Goal: Task Accomplishment & Management: Manage account settings

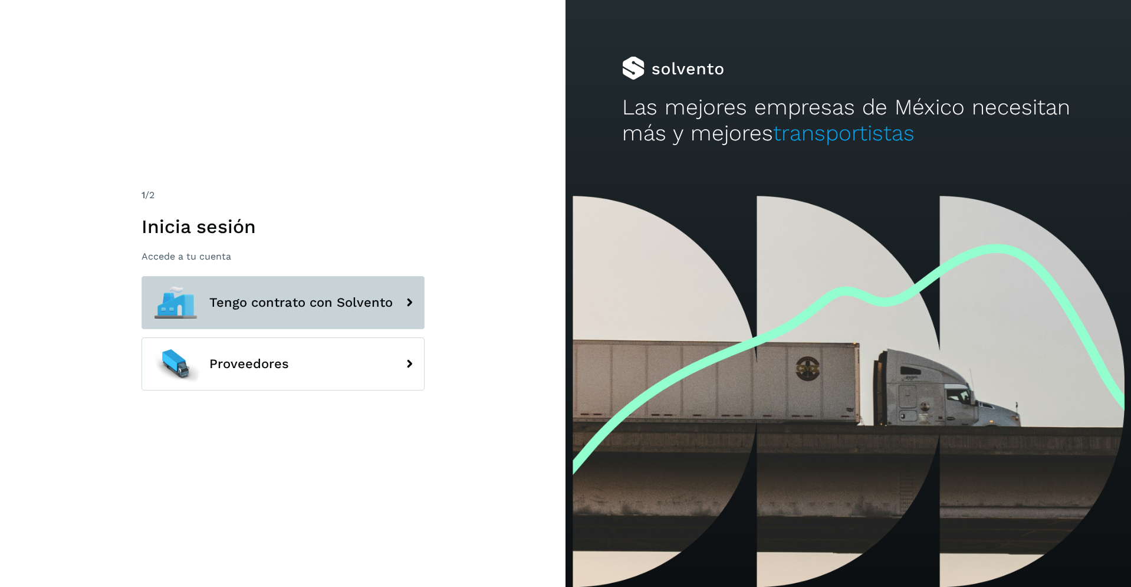
click at [393, 296] on button "Tengo contrato con Solvento" at bounding box center [282, 302] width 283 height 53
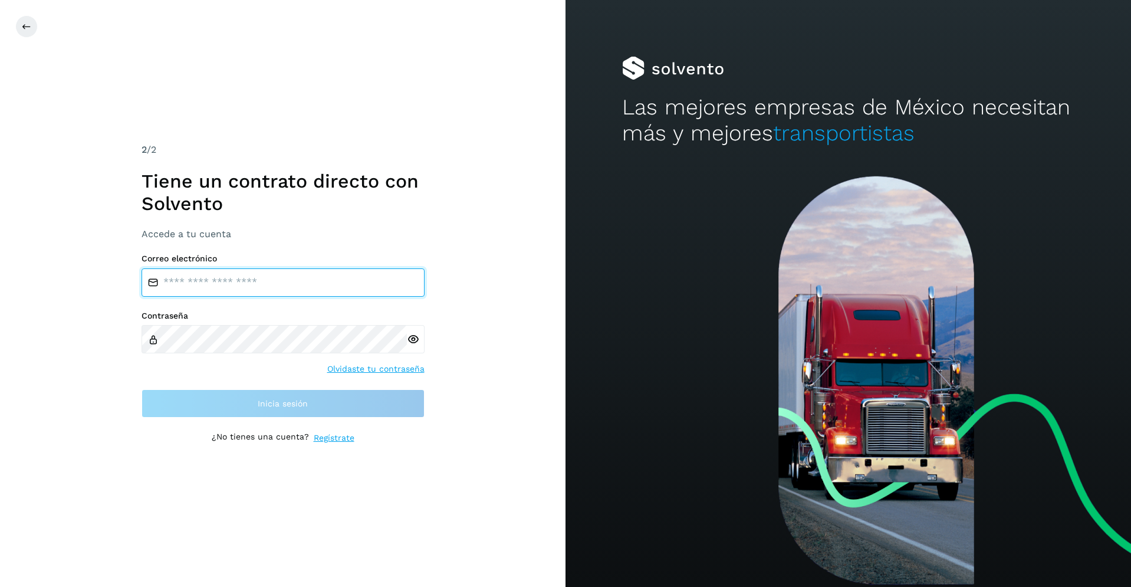
type input "**********"
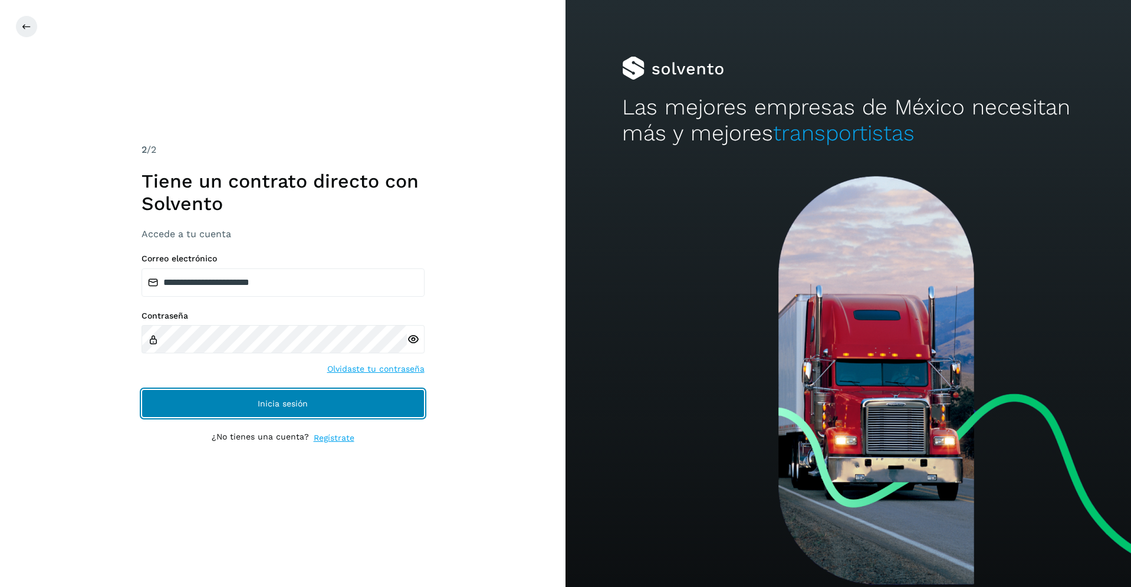
click at [304, 401] on span "Inicia sesión" at bounding box center [283, 403] width 50 height 8
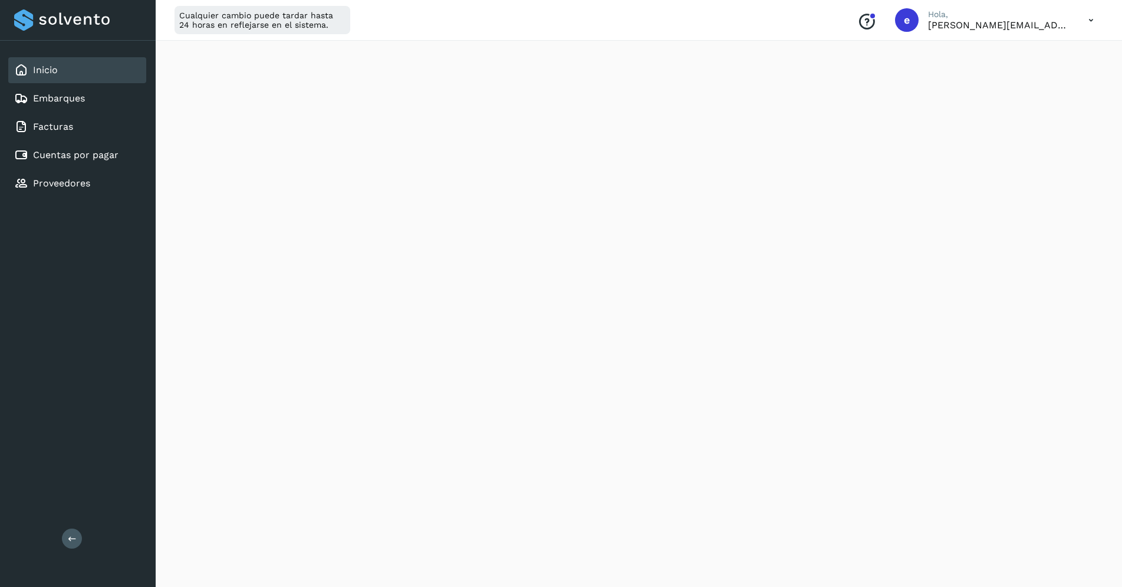
scroll to position [236, 0]
click at [94, 153] on link "Cuentas por pagar" at bounding box center [75, 154] width 85 height 11
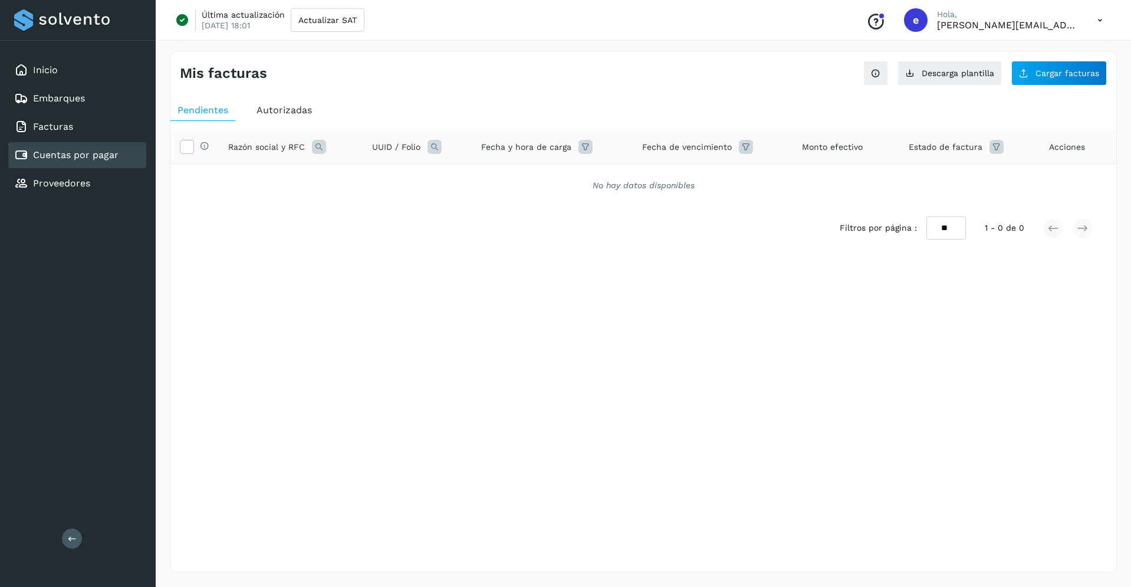
click at [281, 110] on span "Autorizadas" at bounding box center [283, 109] width 55 height 11
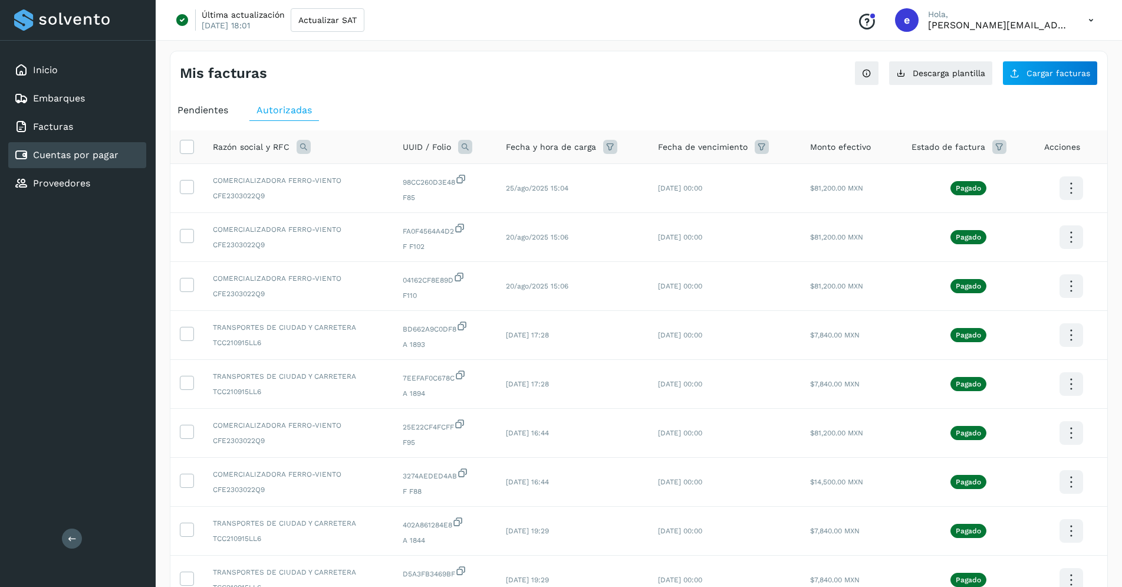
click at [190, 116] on div "Pendientes" at bounding box center [202, 110] width 65 height 21
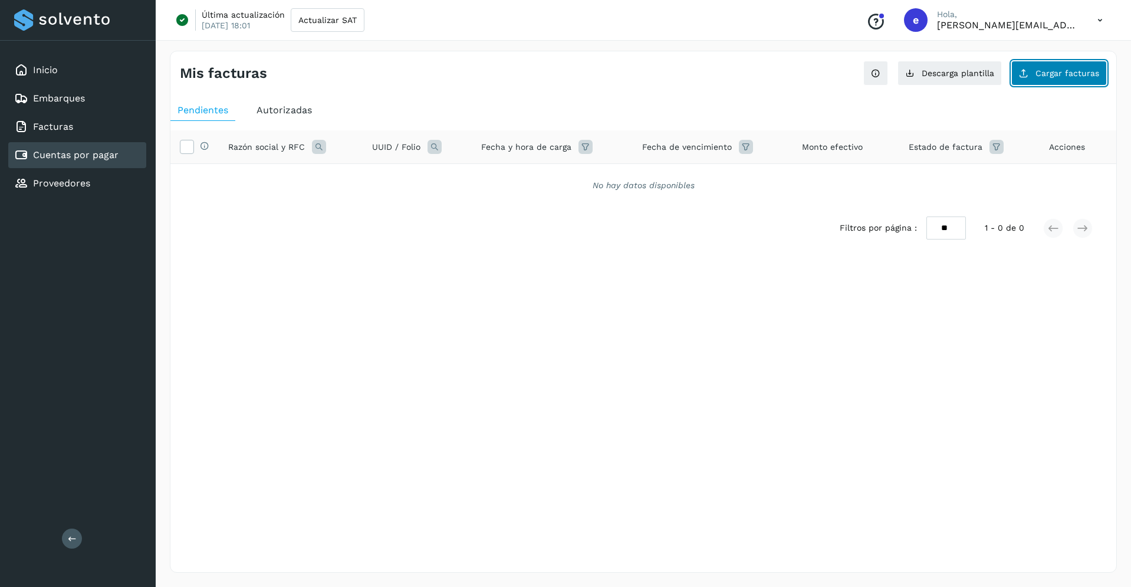
click at [1051, 69] on span "Cargar facturas" at bounding box center [1067, 73] width 64 height 8
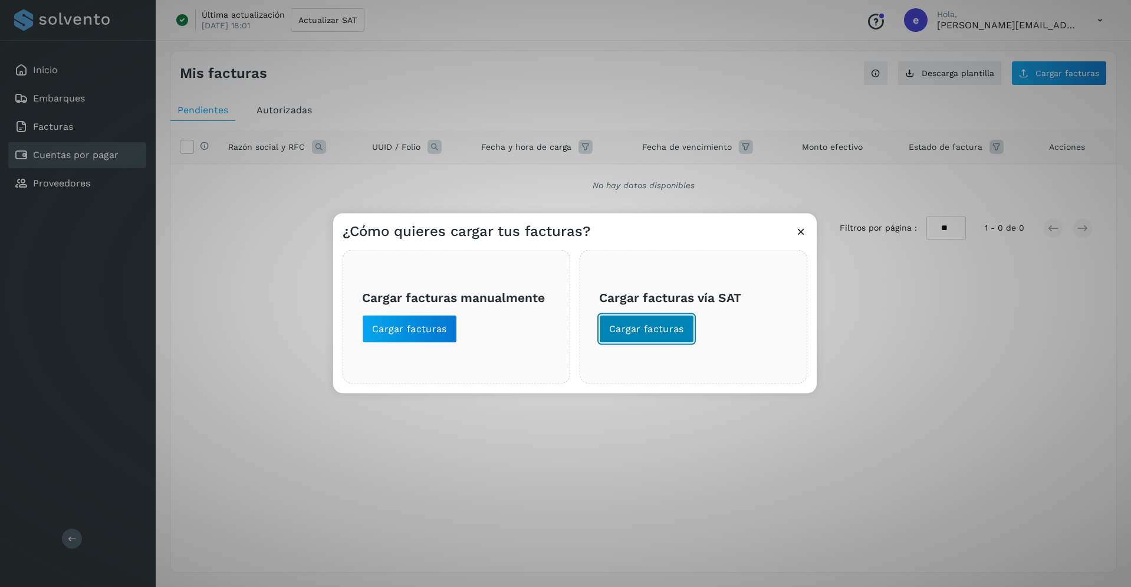
click at [663, 329] on span "Cargar facturas" at bounding box center [646, 328] width 75 height 13
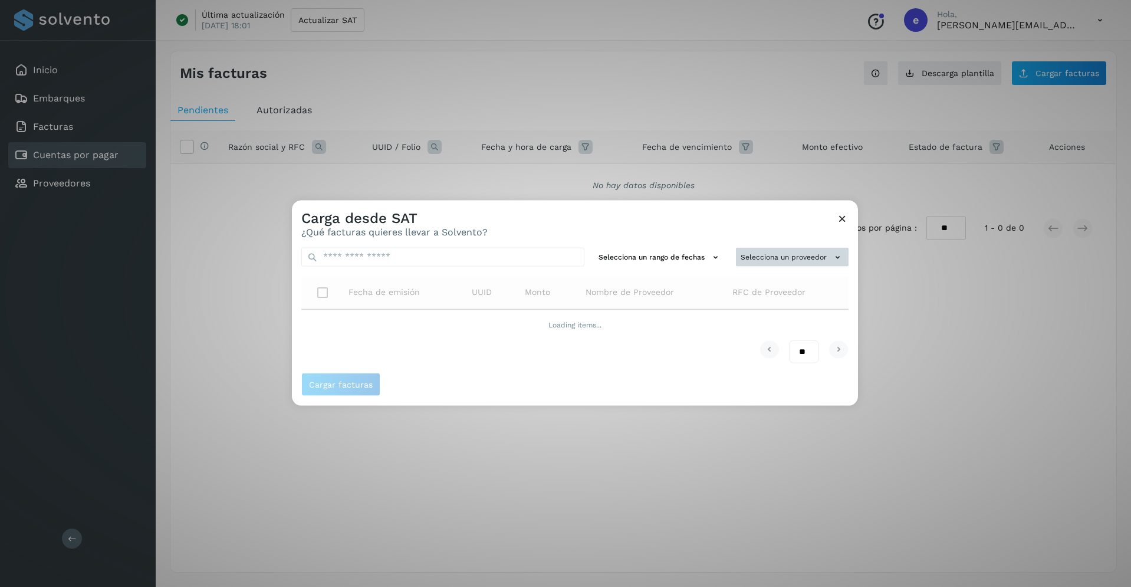
click at [765, 254] on button "Selecciona un proveedor" at bounding box center [792, 256] width 113 height 19
click at [767, 220] on div at bounding box center [857, 493] width 1131 height 587
click at [791, 262] on div "Selecciona un rango de fechas Selecciona un proveedor Fecha de emisión UUID Mon…" at bounding box center [575, 305] width 566 height 135
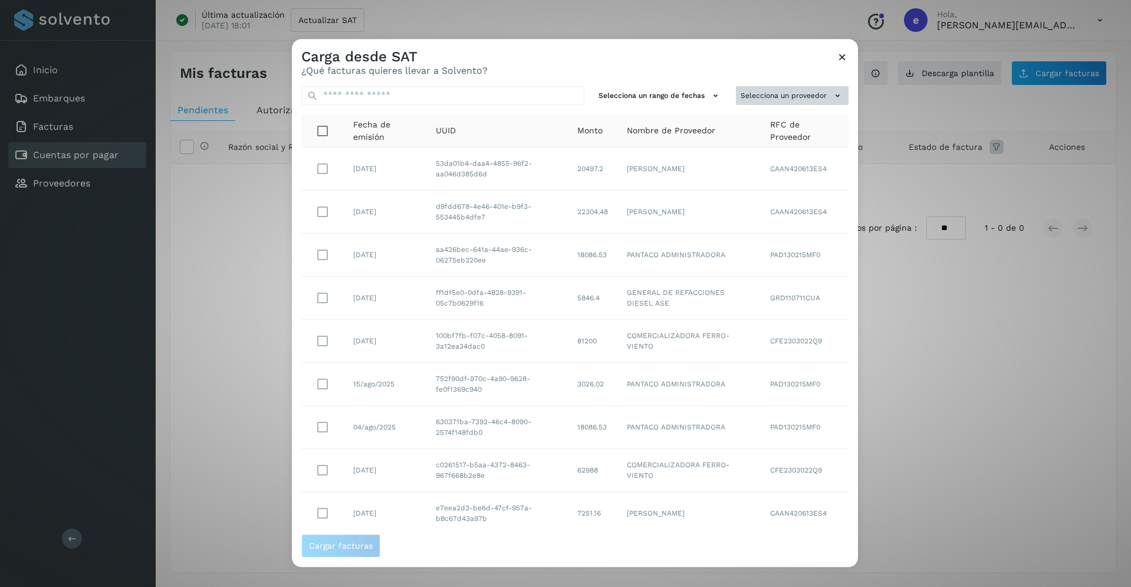
click at [770, 93] on button "Selecciona un proveedor" at bounding box center [792, 95] width 113 height 19
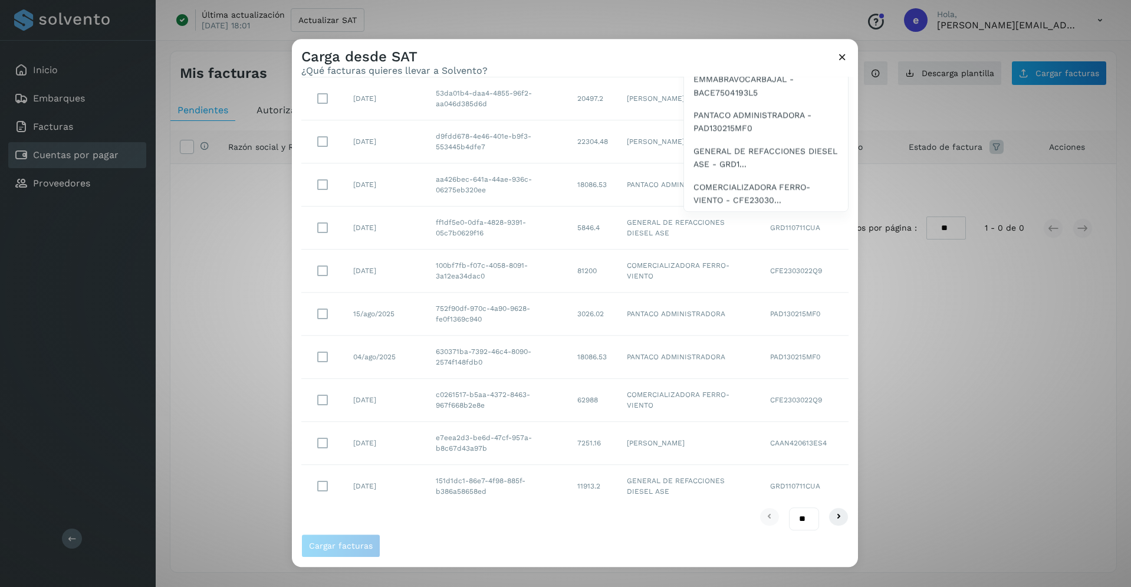
scroll to position [76, 0]
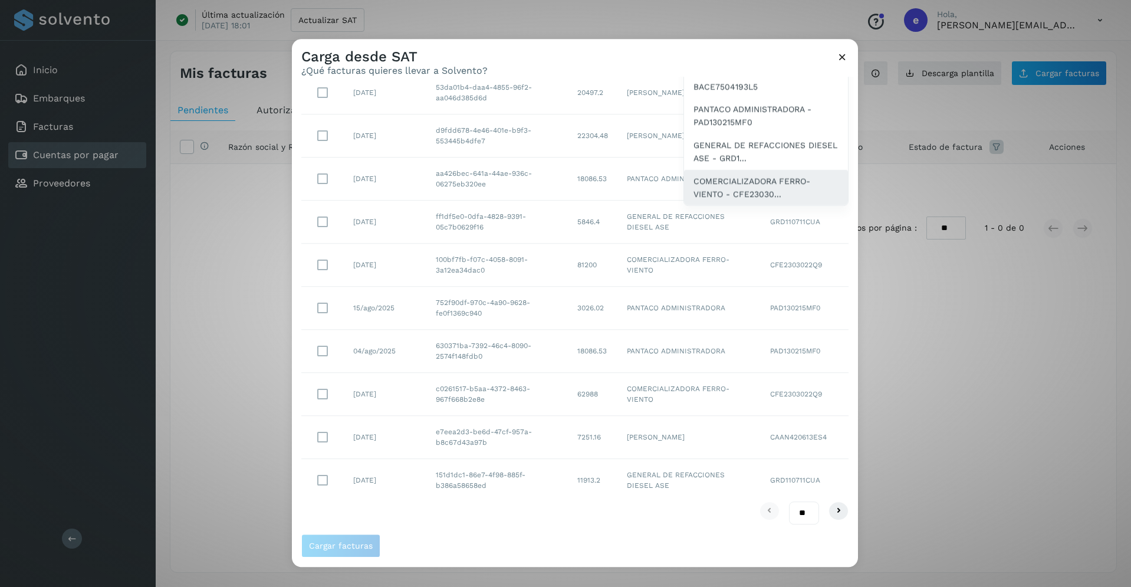
click at [735, 185] on span "COMERCIALIZADORA FERRO-VIENTO - CFE23030..." at bounding box center [765, 188] width 145 height 27
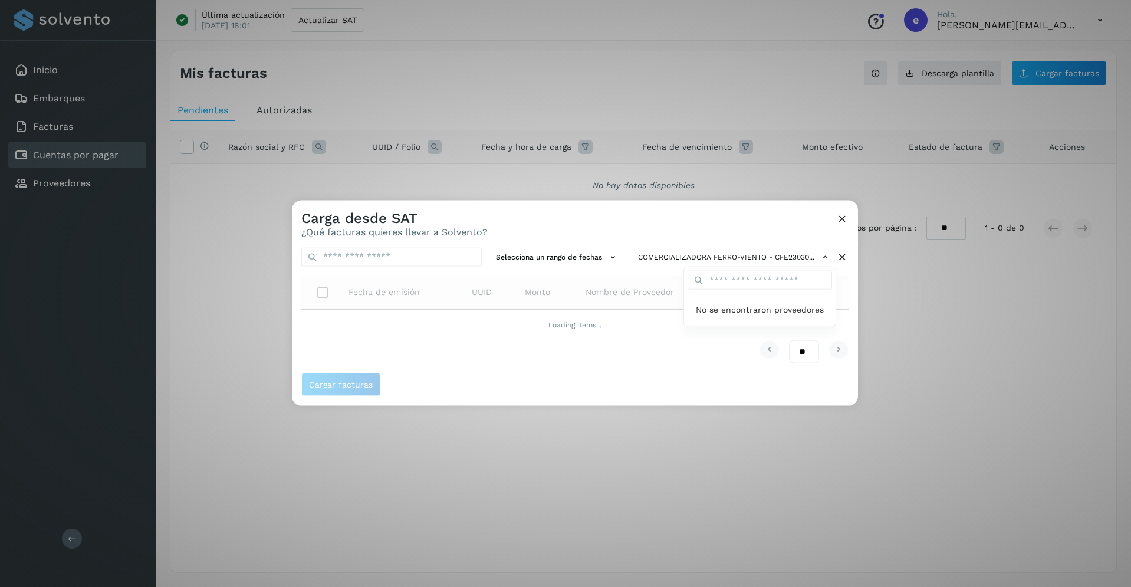
scroll to position [0, 0]
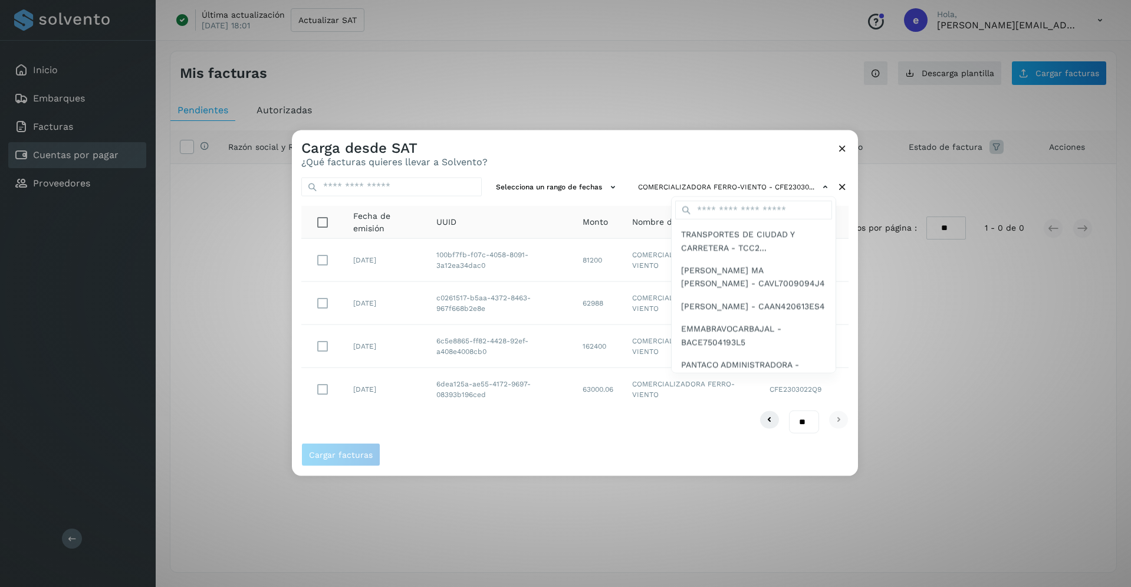
click at [322, 219] on div at bounding box center [857, 423] width 1131 height 587
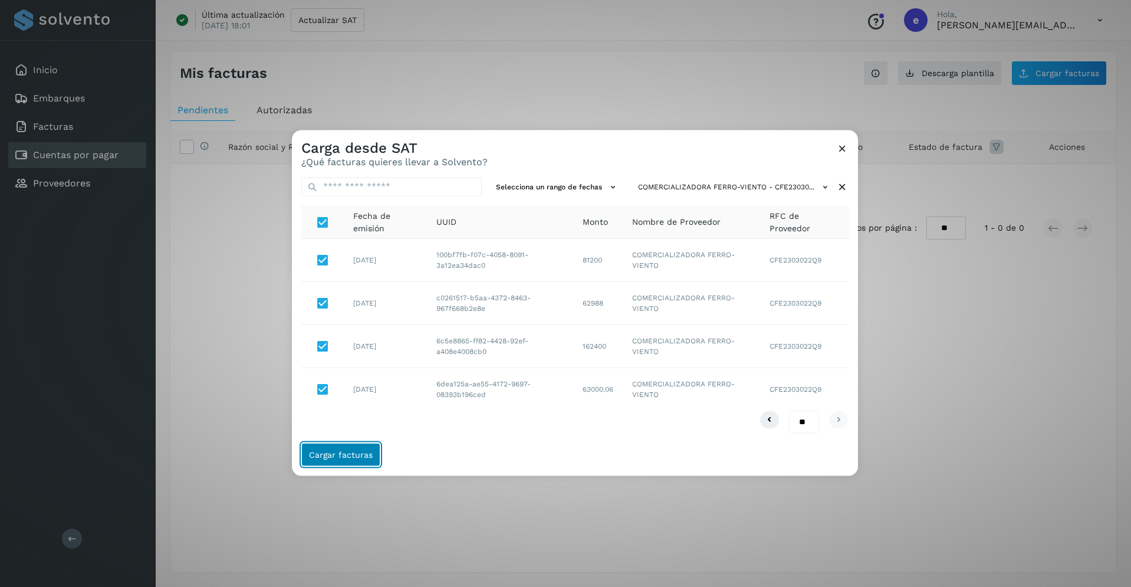
drag, startPoint x: 330, startPoint y: 450, endPoint x: 379, endPoint y: 450, distance: 49.5
click at [331, 450] on span "Cargar facturas" at bounding box center [341, 454] width 64 height 8
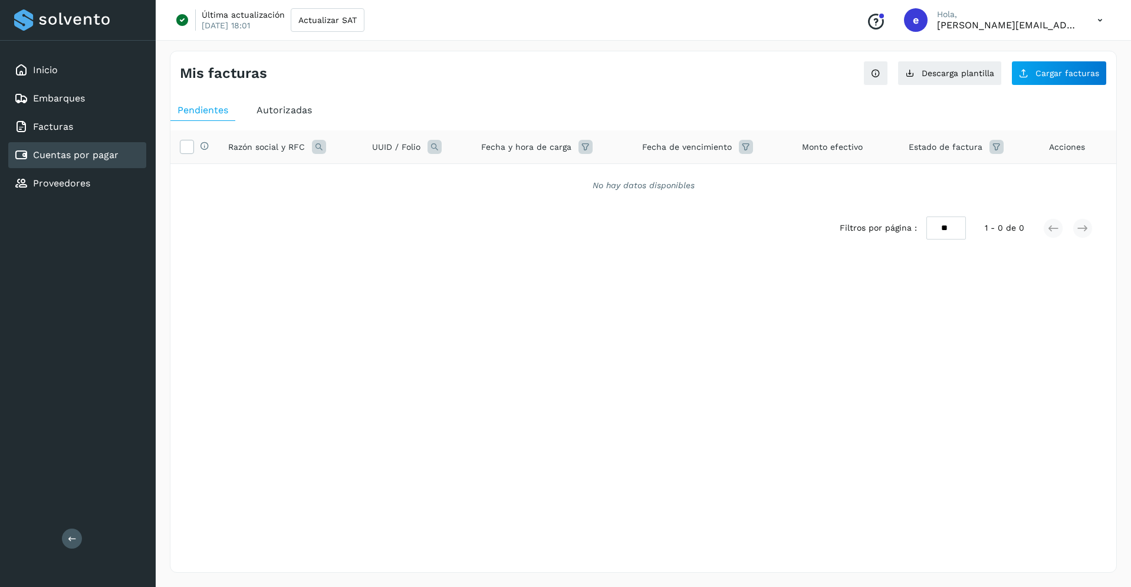
click at [273, 110] on span "Autorizadas" at bounding box center [283, 109] width 55 height 11
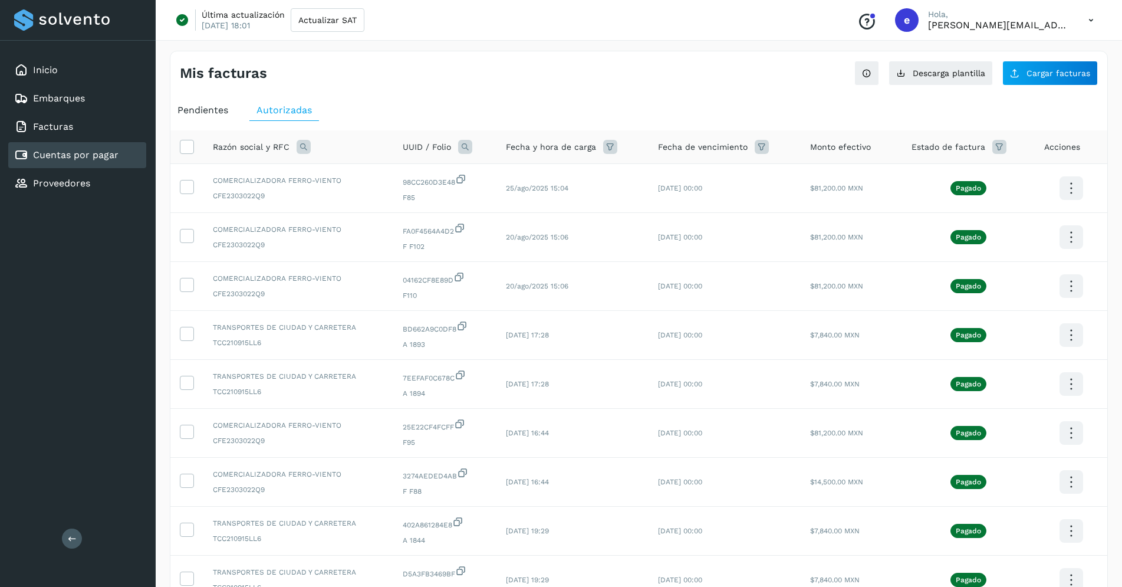
click at [197, 112] on span "Pendientes" at bounding box center [202, 109] width 51 height 11
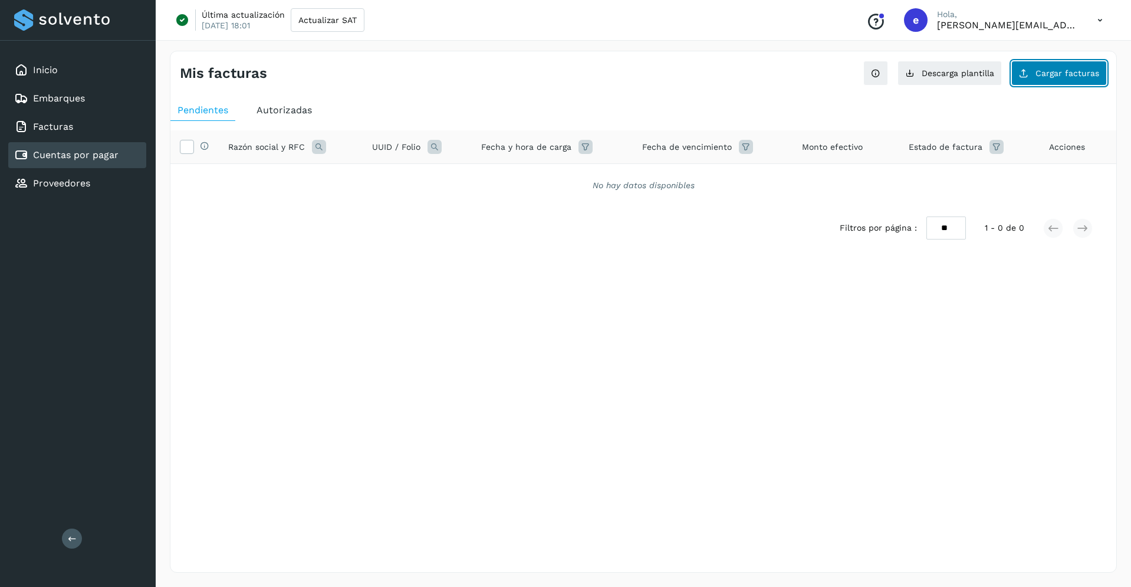
click at [1060, 77] on span "Cargar facturas" at bounding box center [1067, 73] width 64 height 8
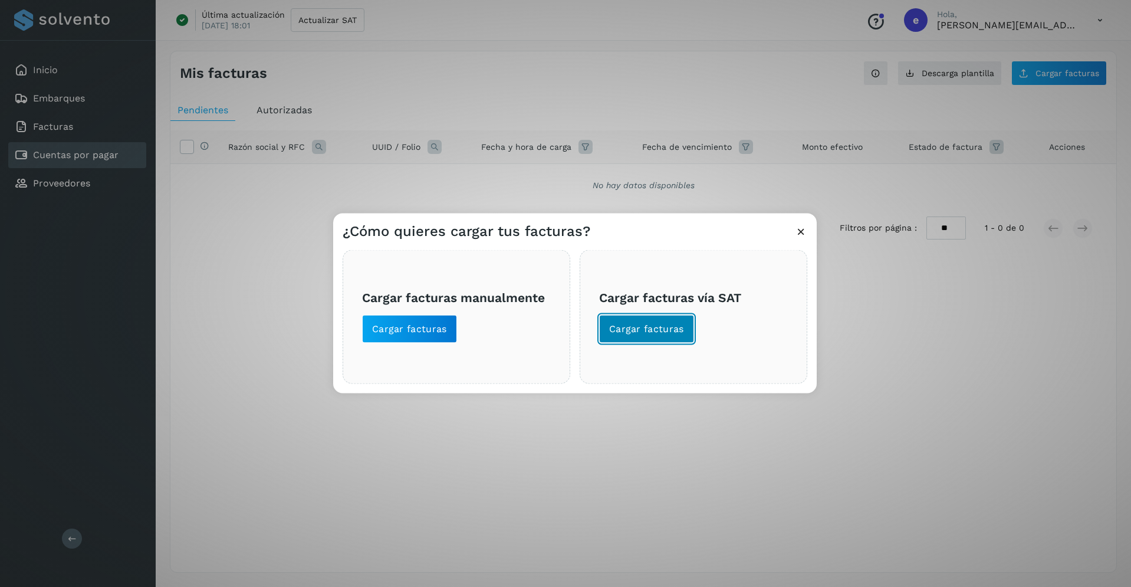
click at [644, 335] on button "Cargar facturas" at bounding box center [646, 328] width 95 height 28
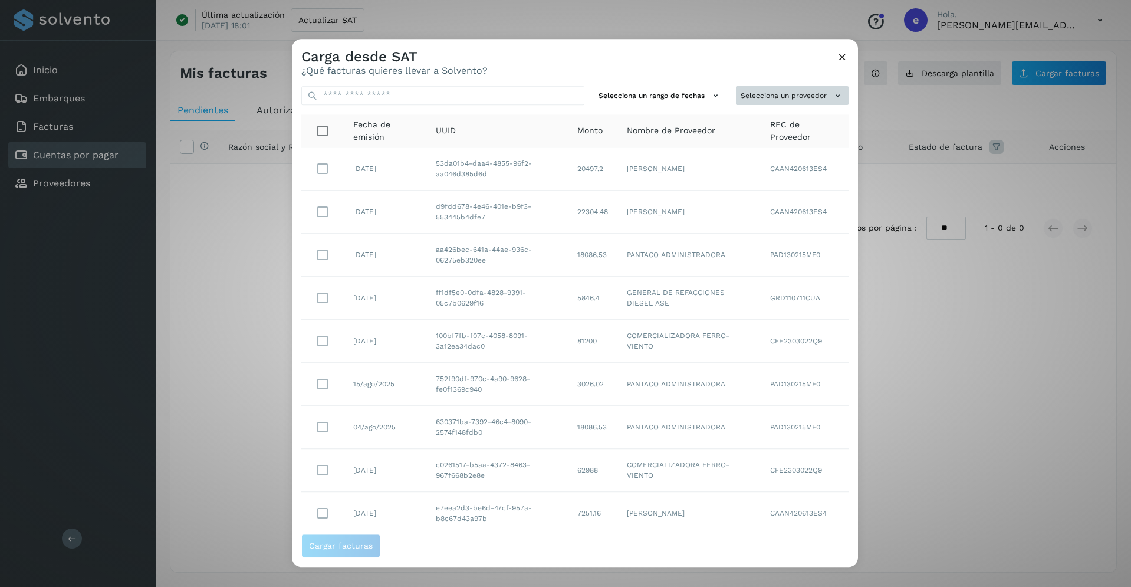
click at [812, 94] on button "Selecciona un proveedor" at bounding box center [792, 95] width 113 height 19
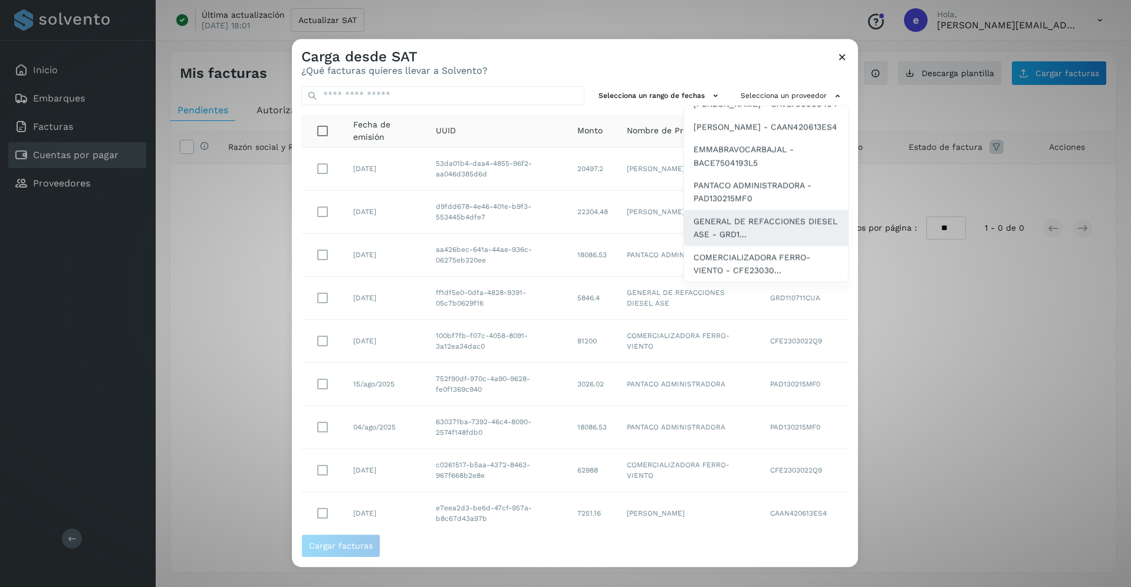
scroll to position [101, 0]
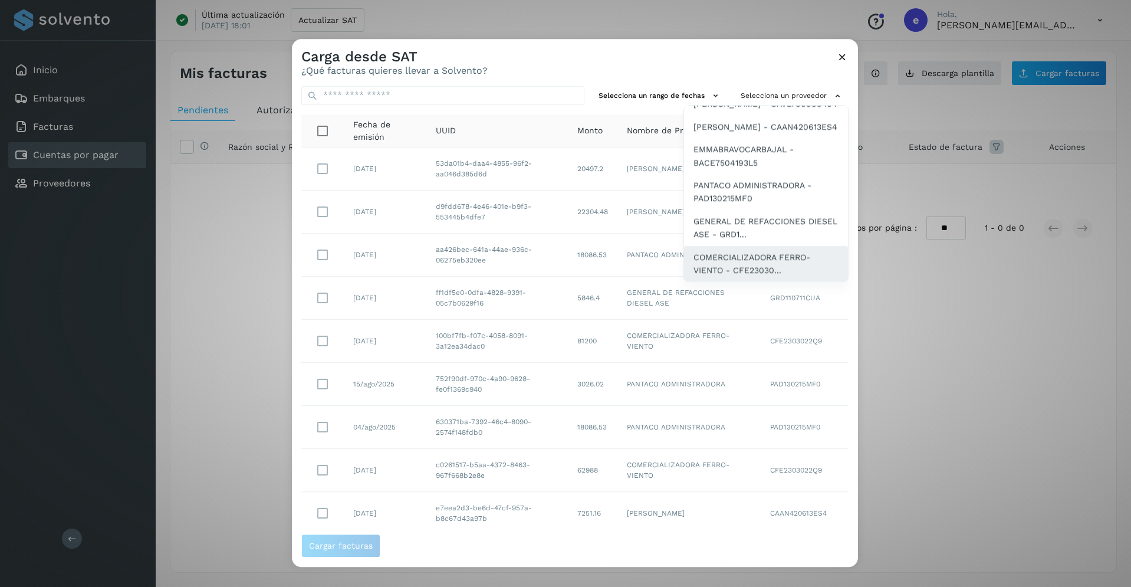
click at [721, 256] on span "COMERCIALIZADORA FERRO-VIENTO - CFE23030..." at bounding box center [765, 264] width 145 height 27
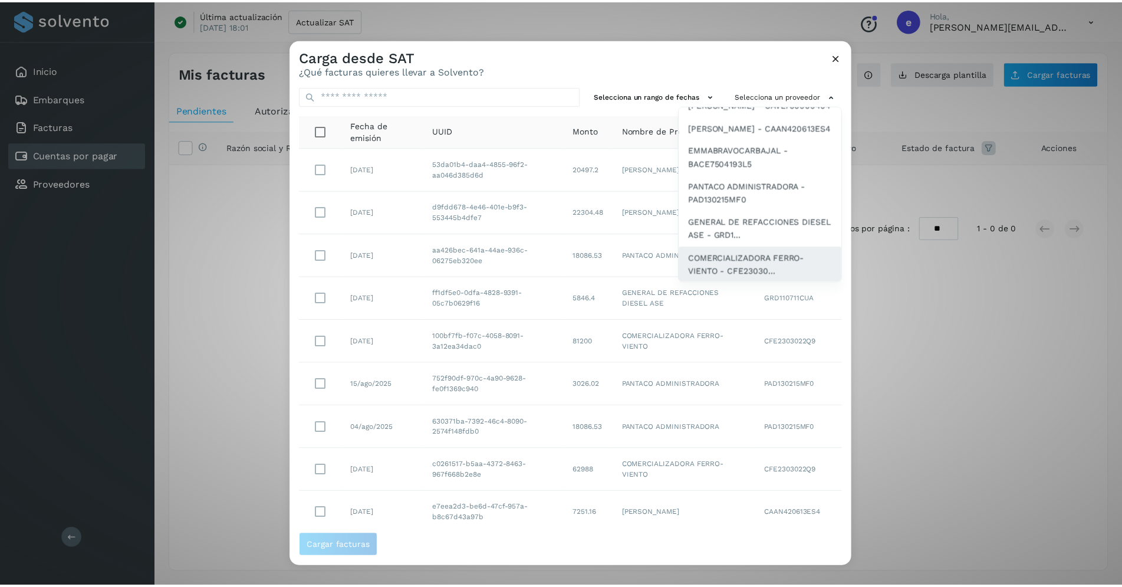
scroll to position [0, 0]
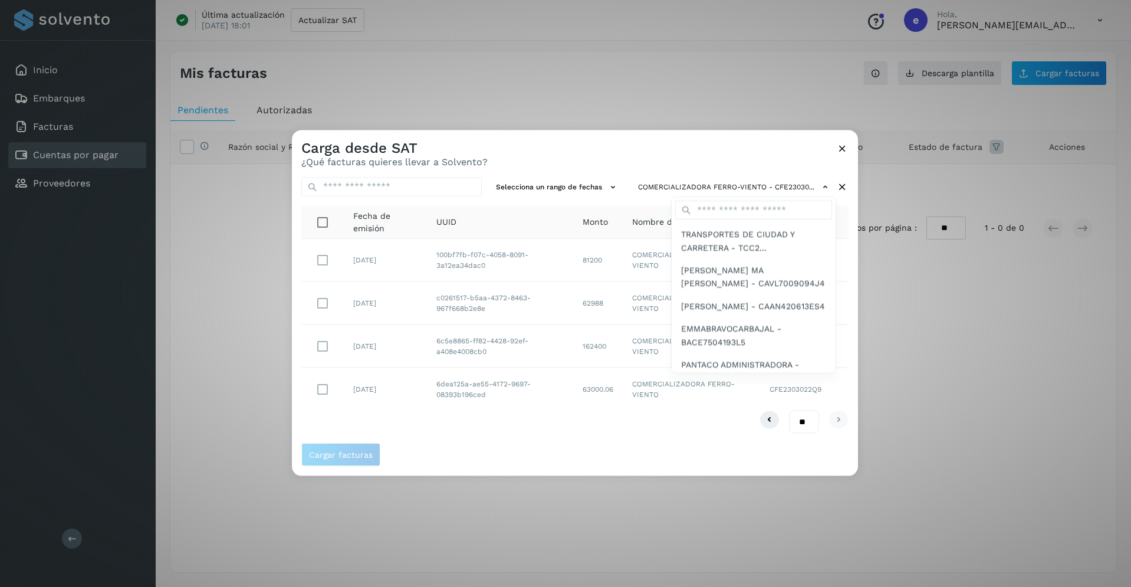
click at [321, 260] on div at bounding box center [857, 423] width 1131 height 587
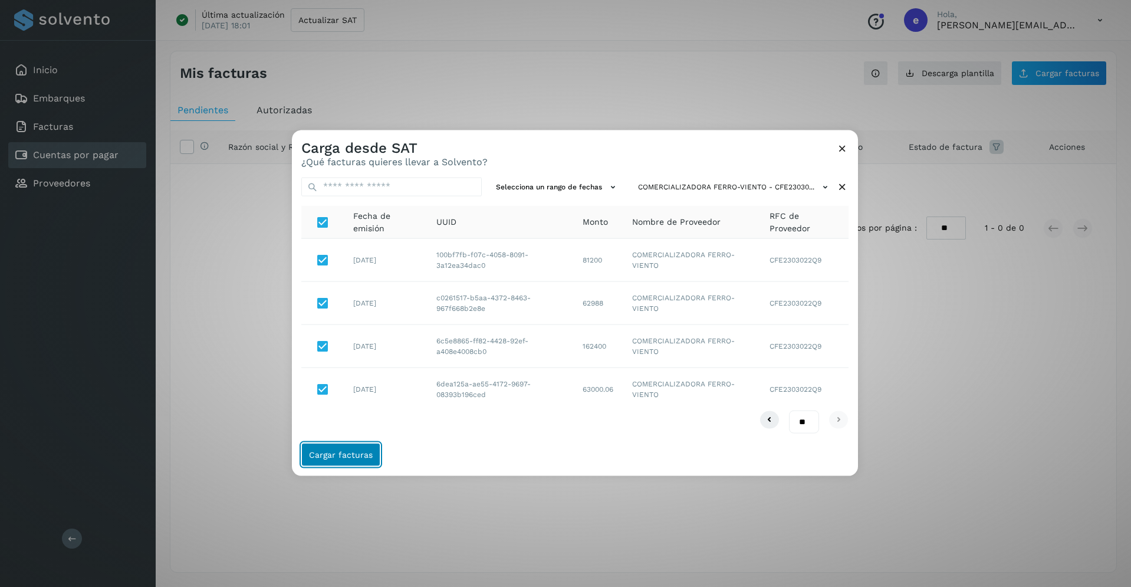
click at [348, 456] on span "Cargar facturas" at bounding box center [341, 454] width 64 height 8
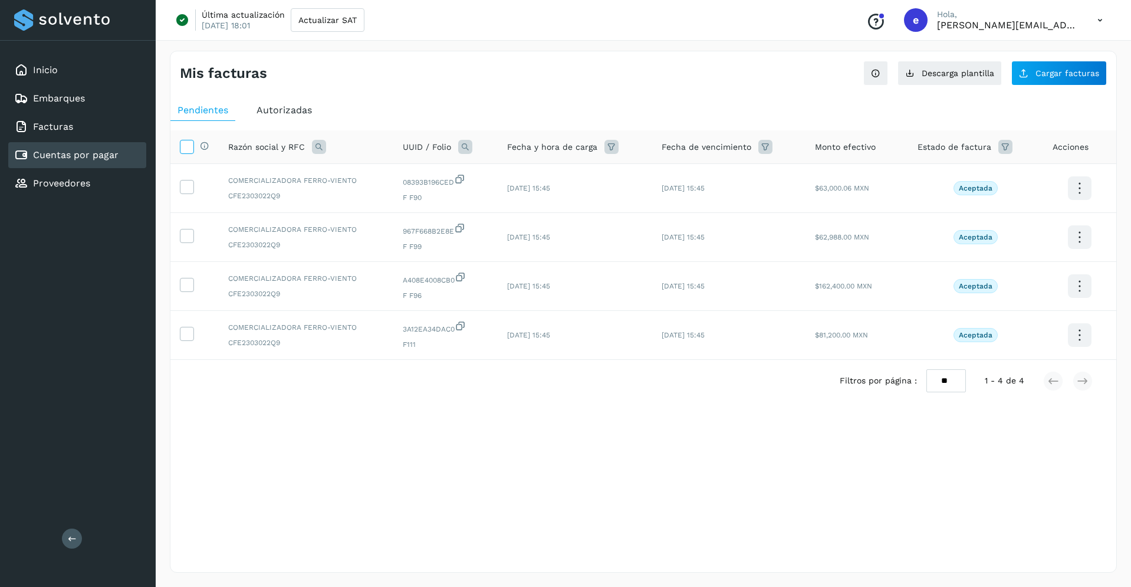
click at [191, 151] on icon at bounding box center [186, 146] width 12 height 12
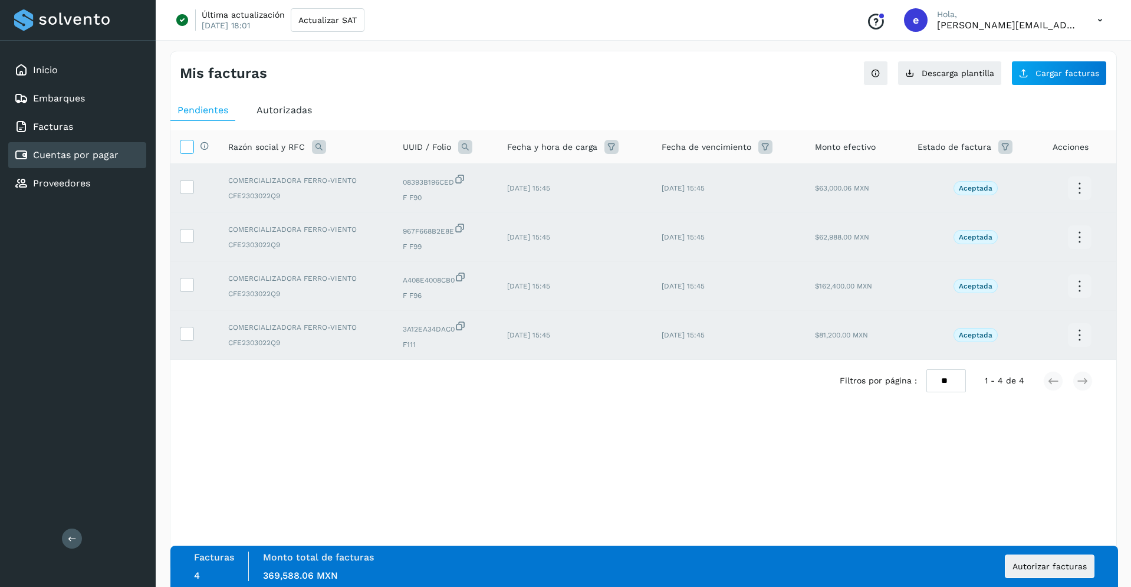
click at [191, 151] on icon at bounding box center [186, 146] width 12 height 12
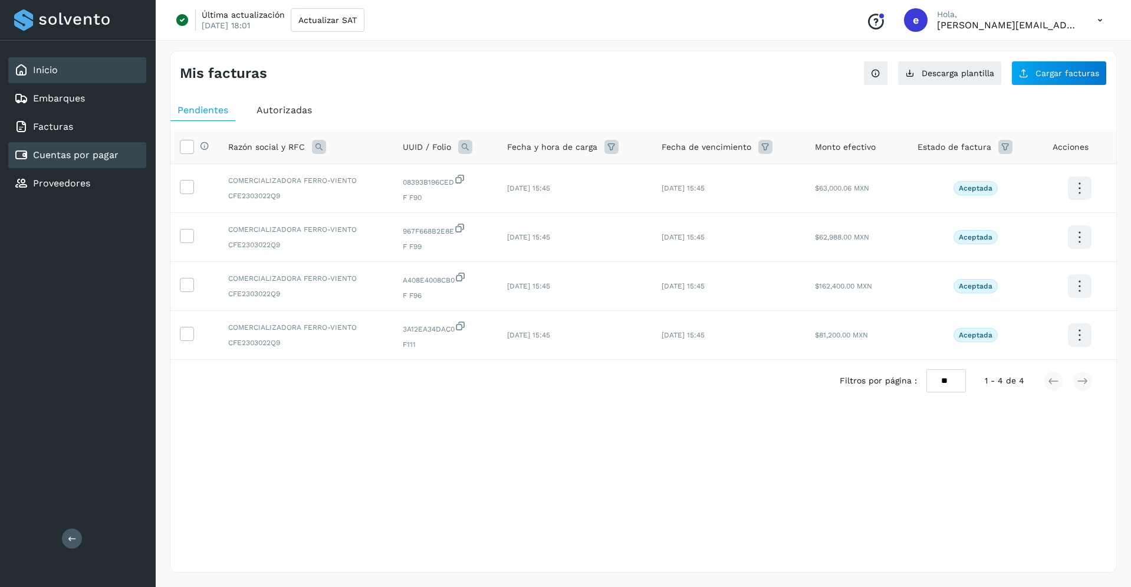
click at [48, 77] on div "Inicio" at bounding box center [36, 70] width 44 height 14
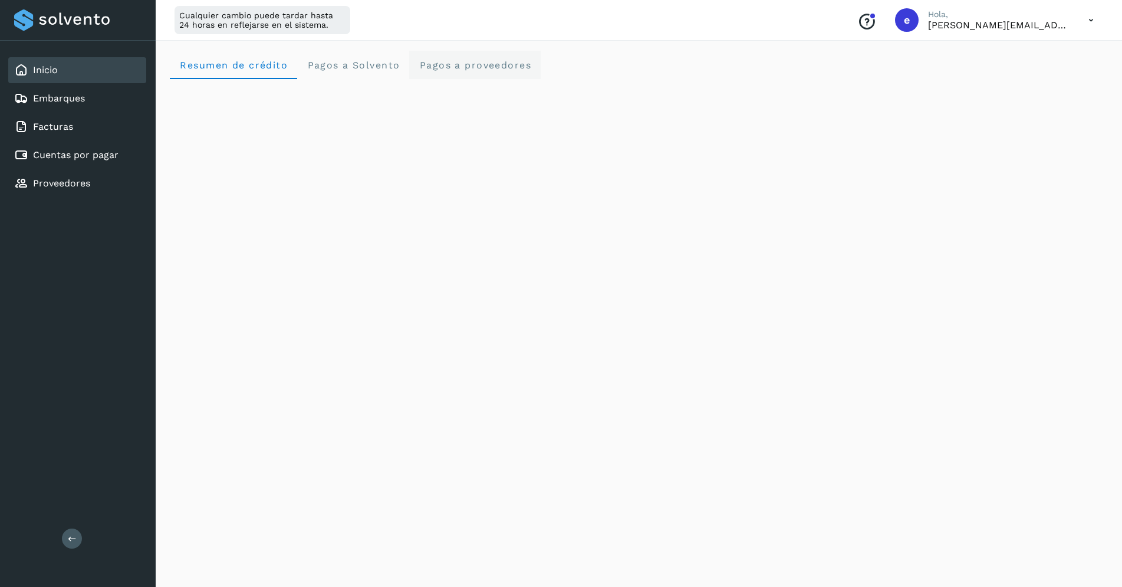
click at [467, 68] on span "Pagos a proveedores" at bounding box center [475, 65] width 113 height 11
click at [258, 67] on span "Resumen de crédito" at bounding box center [233, 65] width 108 height 11
click at [458, 68] on span "Pagos a proveedores" at bounding box center [475, 65] width 113 height 11
click at [88, 69] on div "Inicio" at bounding box center [77, 70] width 138 height 26
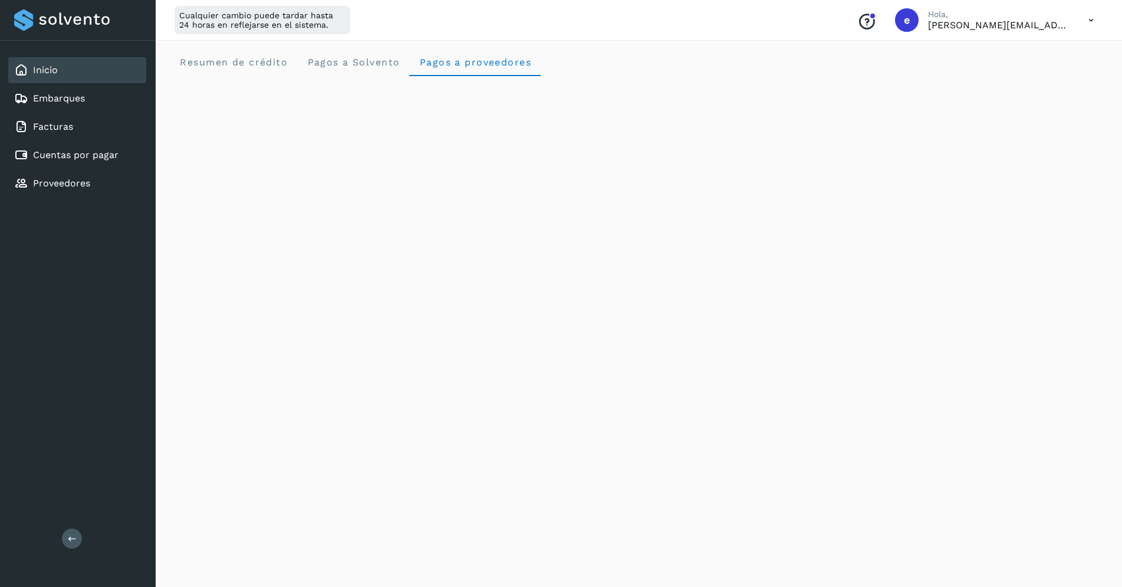
scroll to position [0, 0]
click at [246, 62] on span "Resumen de crédito" at bounding box center [233, 65] width 108 height 11
click at [473, 62] on span "Pagos a proveedores" at bounding box center [475, 65] width 113 height 11
click at [75, 72] on div "Inicio" at bounding box center [77, 70] width 138 height 26
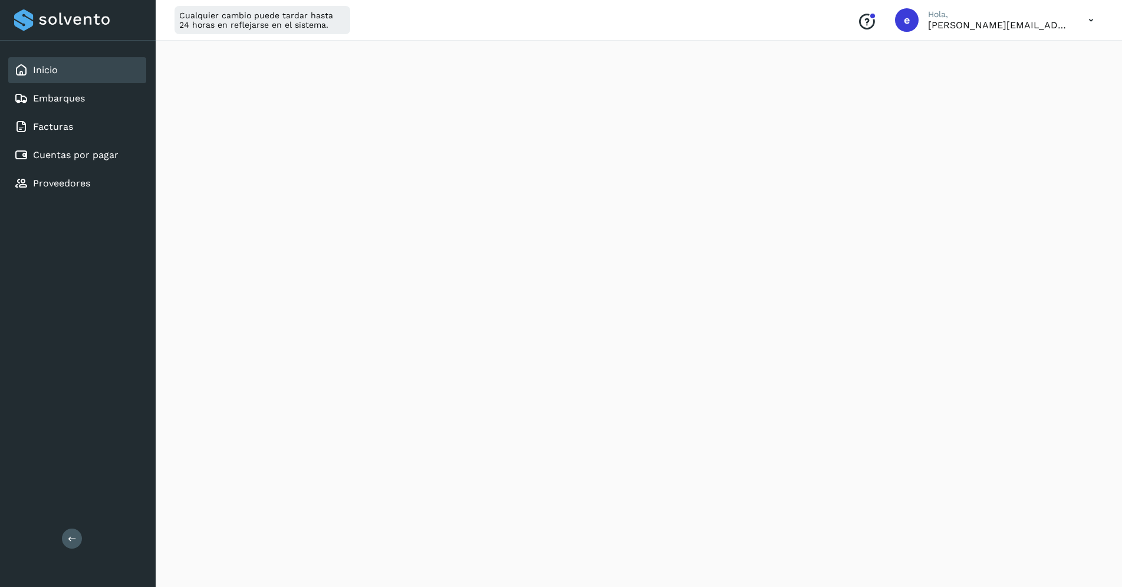
click at [27, 70] on icon at bounding box center [21, 70] width 14 height 14
click at [62, 93] on link "Embarques" at bounding box center [59, 98] width 52 height 11
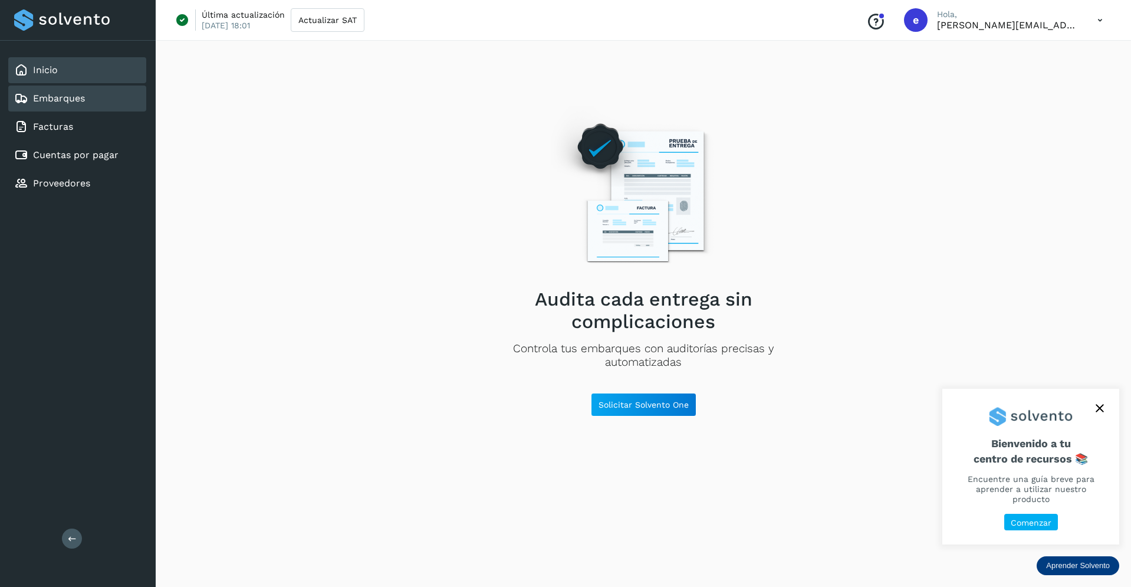
click at [59, 70] on div "Inicio" at bounding box center [77, 70] width 138 height 26
